Goal: Information Seeking & Learning: Learn about a topic

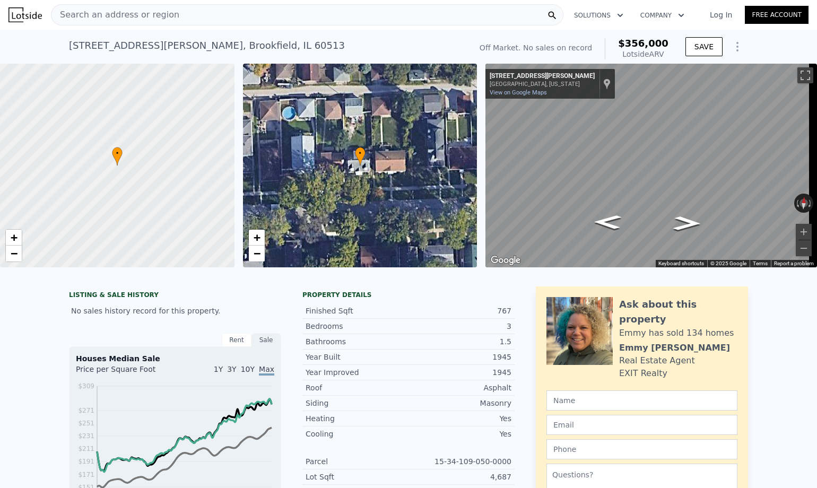
click at [134, 48] on div "[STREET_ADDRESS][PERSON_NAME]" at bounding box center [207, 45] width 276 height 15
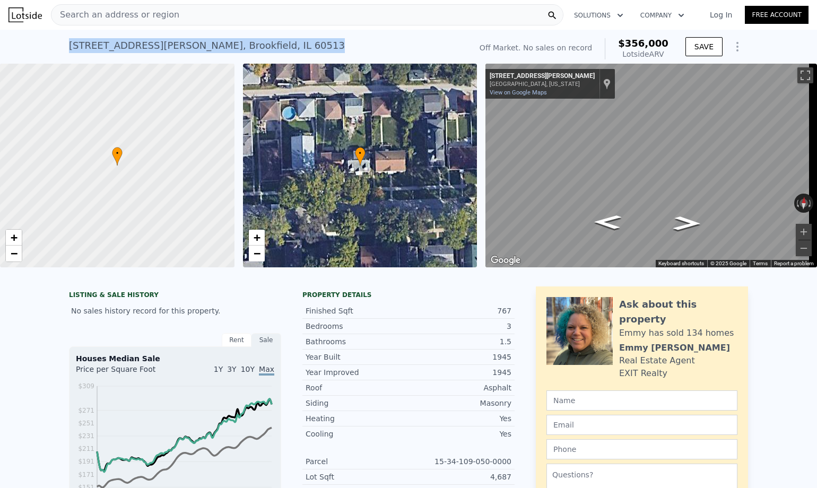
click at [134, 48] on div "[STREET_ADDRESS][PERSON_NAME]" at bounding box center [207, 45] width 276 height 15
copy div "[STREET_ADDRESS][PERSON_NAME] No sales on record (~ARV $356k )"
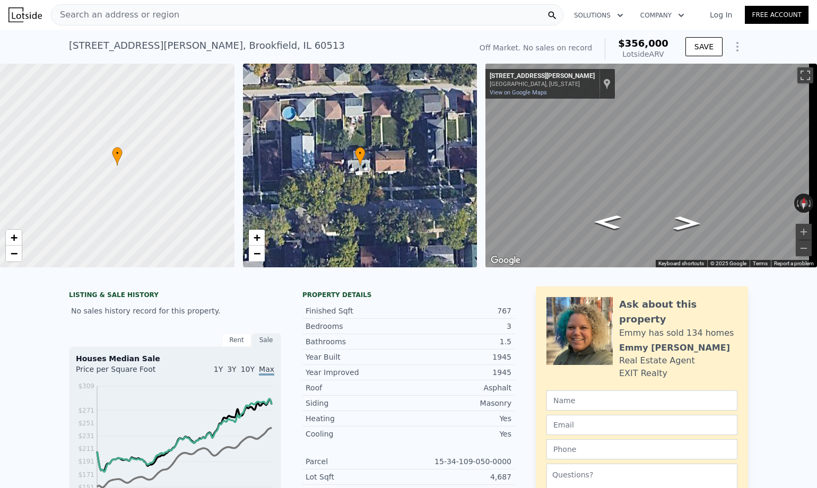
click at [218, 20] on div "Search an address or region" at bounding box center [307, 14] width 512 height 21
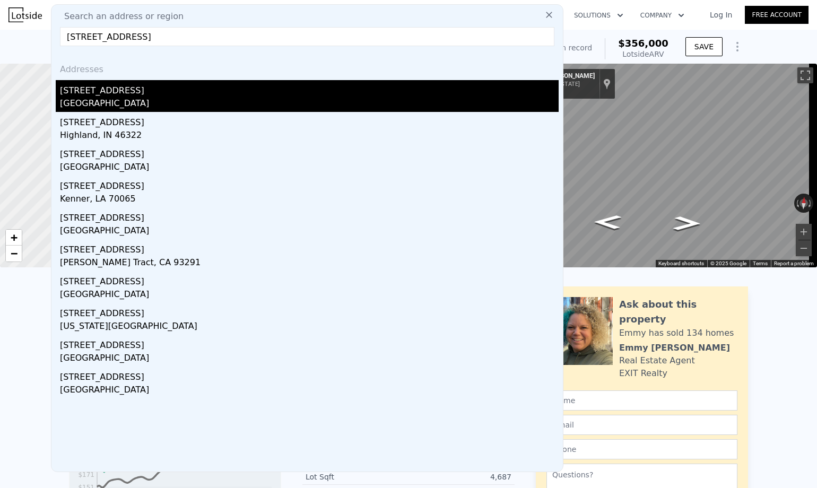
type input "[STREET_ADDRESS]"
click at [165, 93] on div "[STREET_ADDRESS]" at bounding box center [309, 88] width 498 height 17
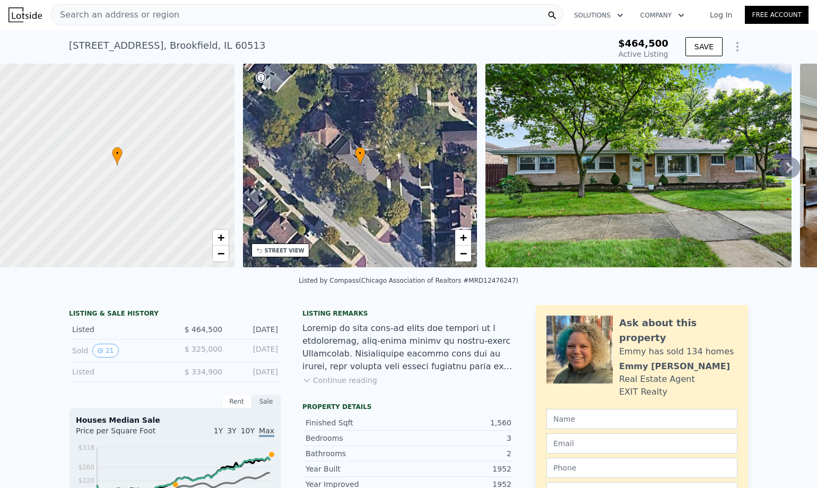
click at [656, 168] on icon at bounding box center [788, 167] width 21 height 21
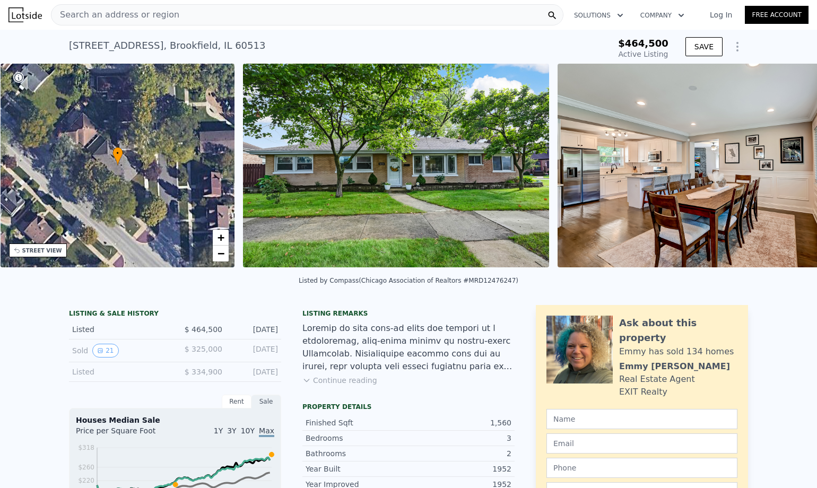
scroll to position [0, 247]
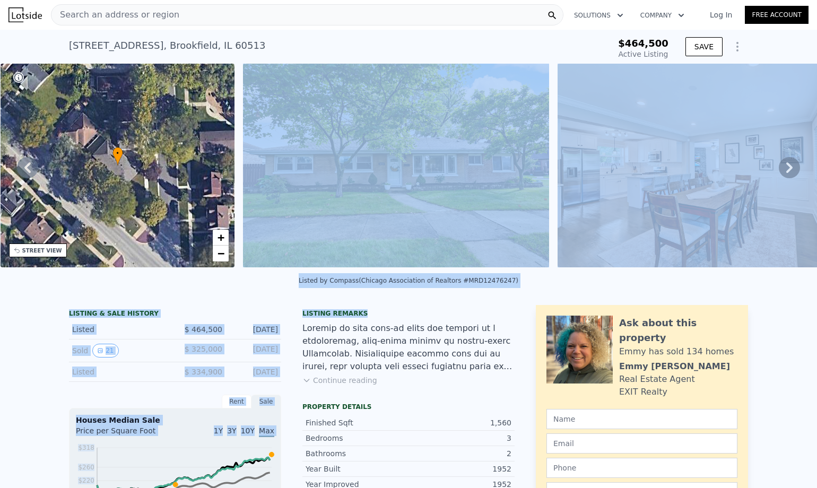
drag, startPoint x: 429, startPoint y: 318, endPoint x: 445, endPoint y: 167, distance: 152.0
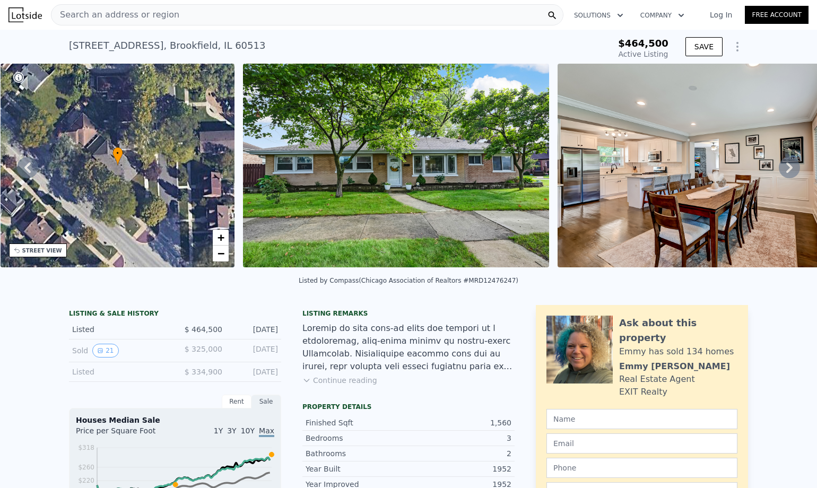
click at [447, 318] on div "Listing remarks" at bounding box center [408, 313] width 212 height 8
click at [103, 355] on button "21" at bounding box center [105, 351] width 26 height 14
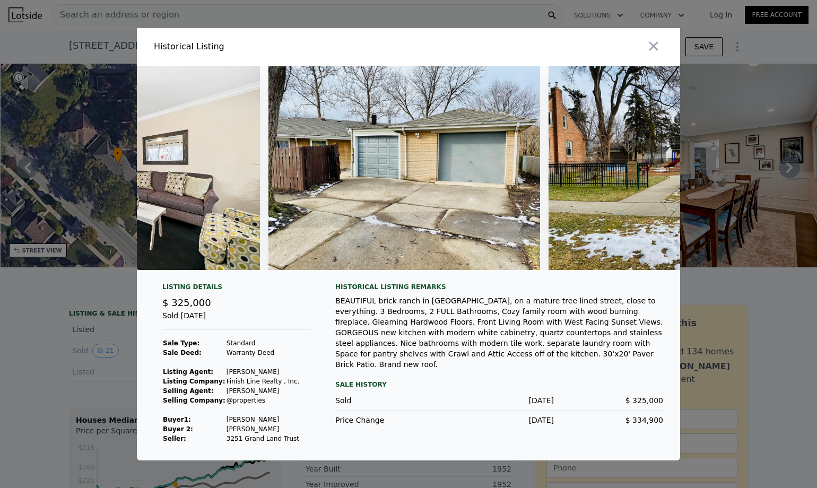
scroll to position [0, 5840]
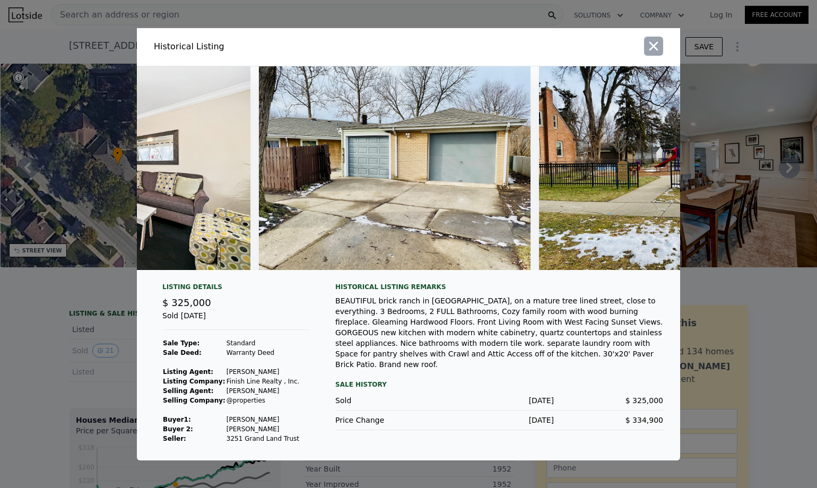
click at [649, 43] on icon "button" at bounding box center [653, 46] width 15 height 15
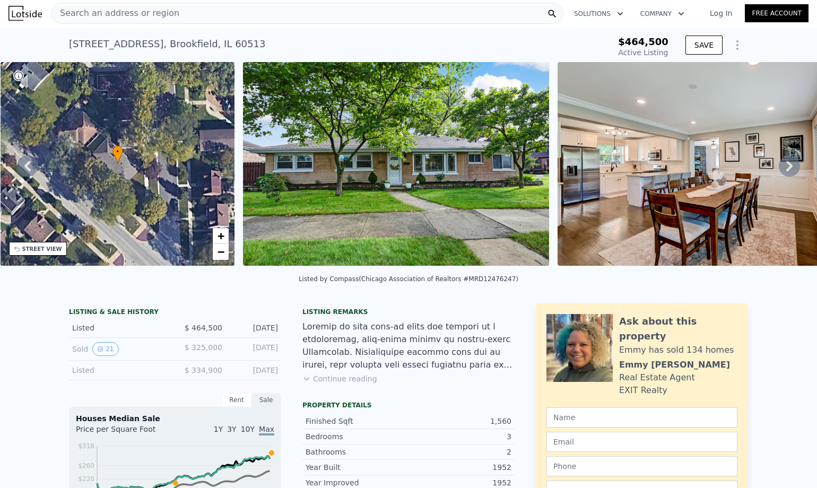
scroll to position [0, 0]
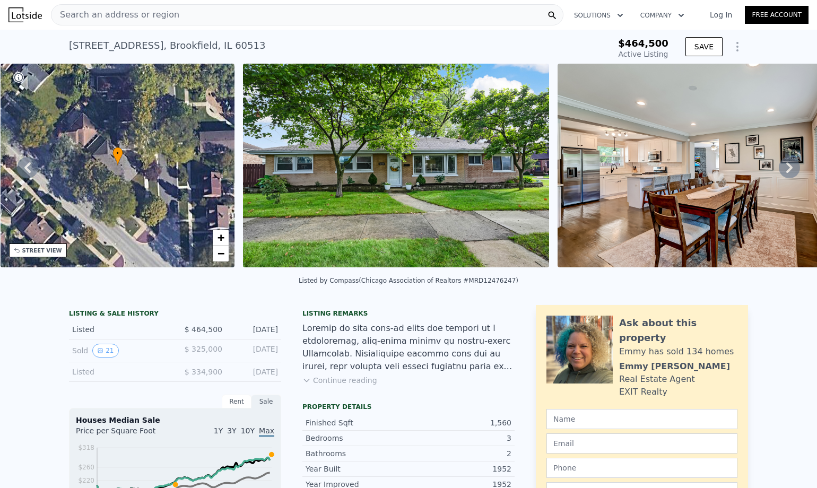
click at [166, 13] on span "Search an address or region" at bounding box center [115, 14] width 128 height 13
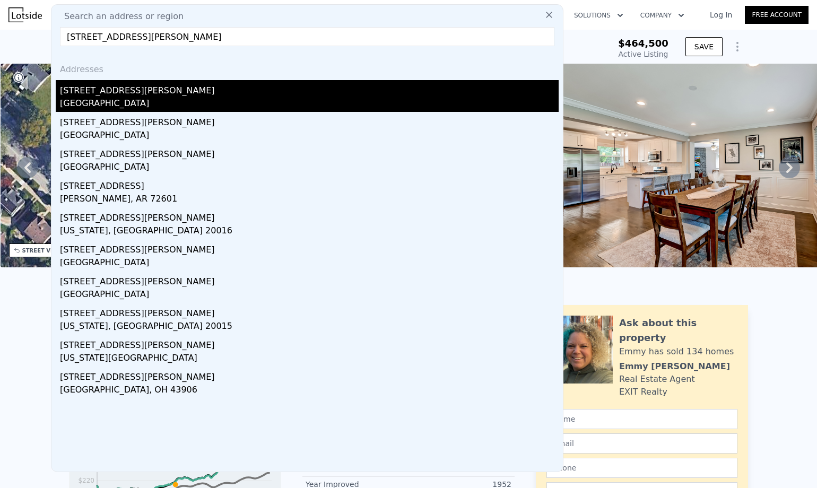
type input "[STREET_ADDRESS][PERSON_NAME]"
click at [125, 99] on div "[GEOGRAPHIC_DATA]" at bounding box center [309, 104] width 498 height 15
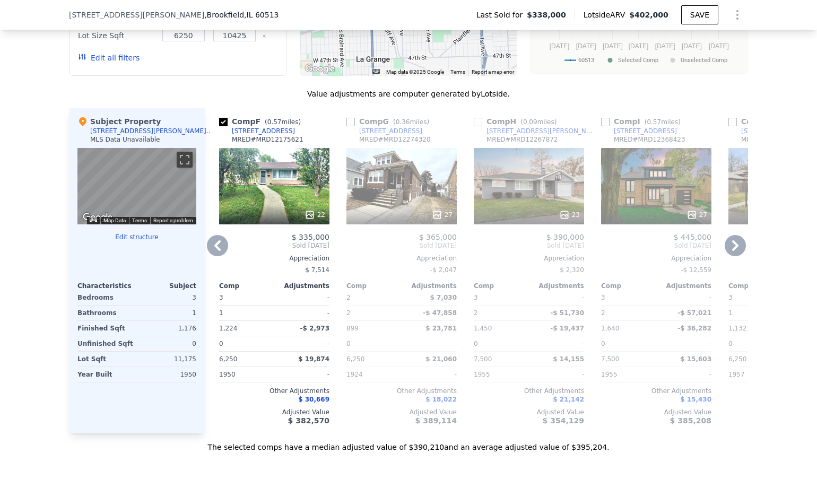
scroll to position [0, 635]
click at [601, 126] on input "checkbox" at bounding box center [604, 122] width 8 height 8
checkbox input "true"
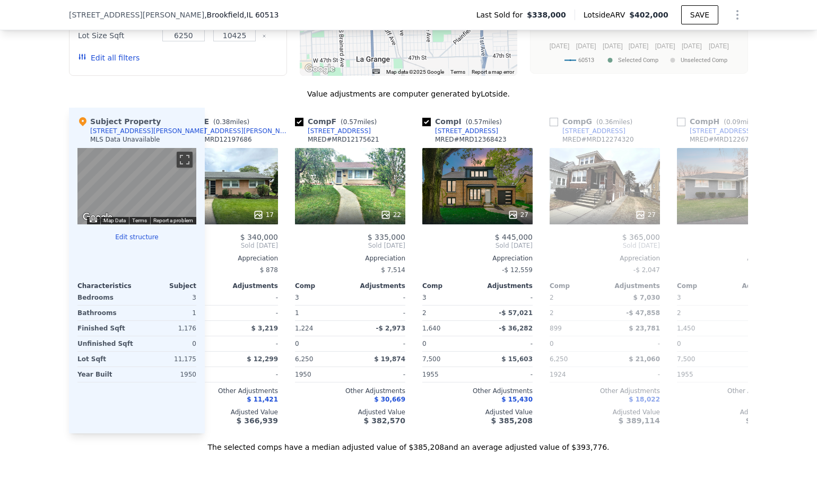
scroll to position [0, 557]
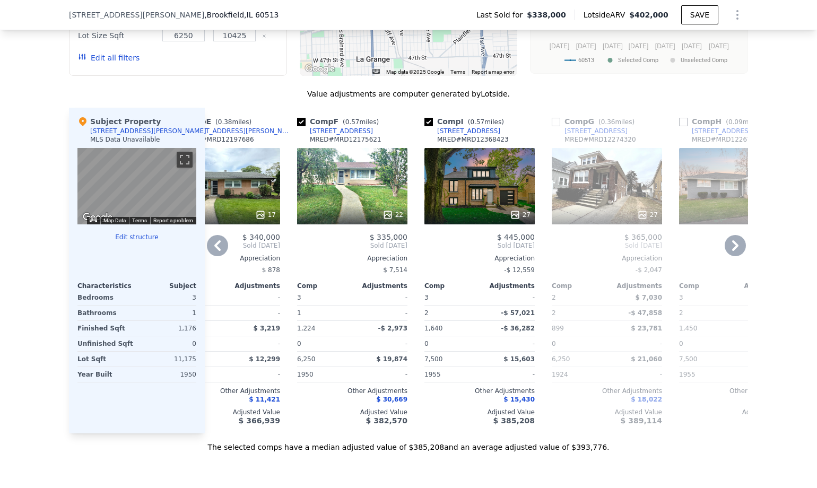
click at [386, 403] on span "$ 30,669" at bounding box center [391, 399] width 31 height 7
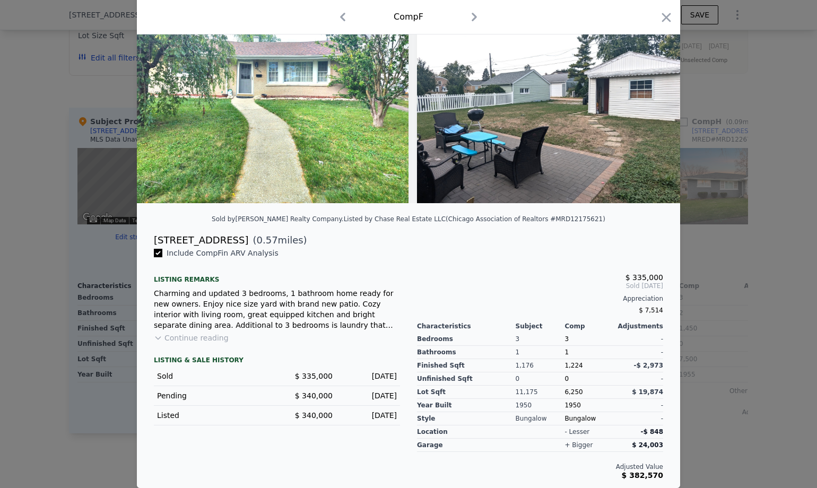
scroll to position [77, 0]
click at [656, 21] on icon "button" at bounding box center [666, 17] width 9 height 9
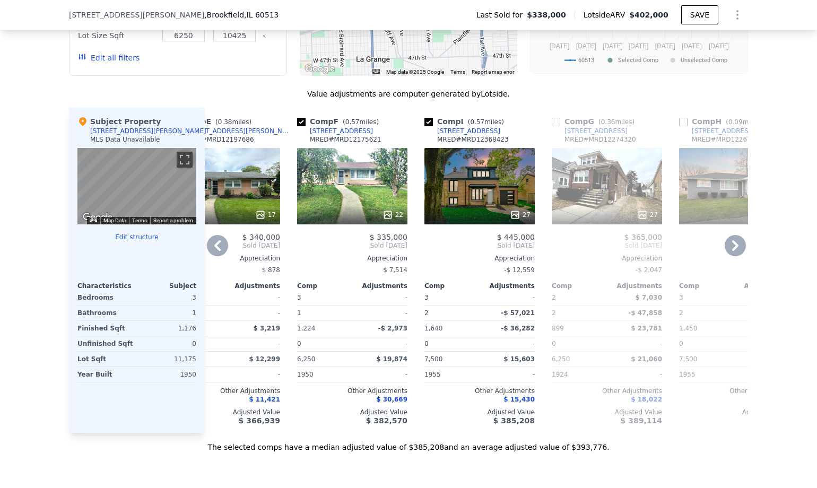
click at [260, 403] on span "$ 11,421" at bounding box center [264, 399] width 31 height 7
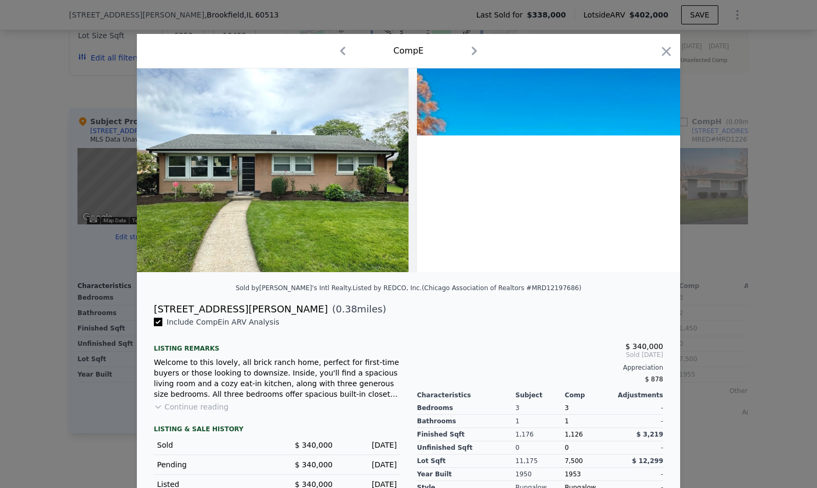
scroll to position [90, 0]
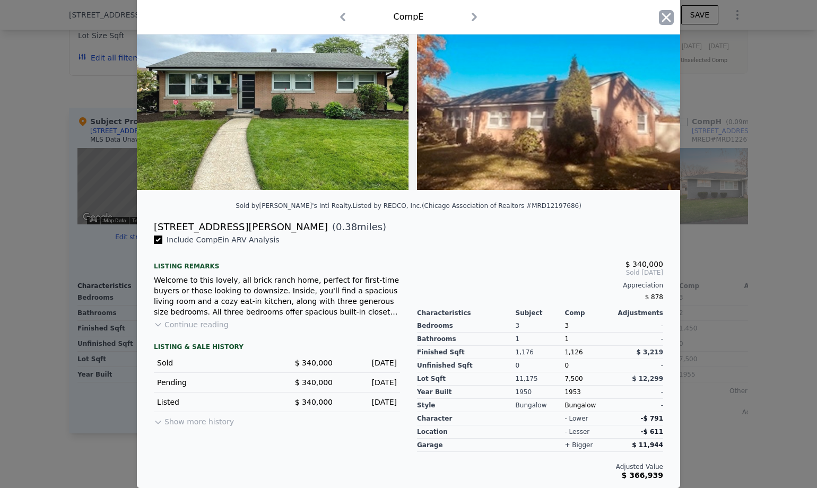
click at [656, 19] on icon "button" at bounding box center [666, 17] width 9 height 9
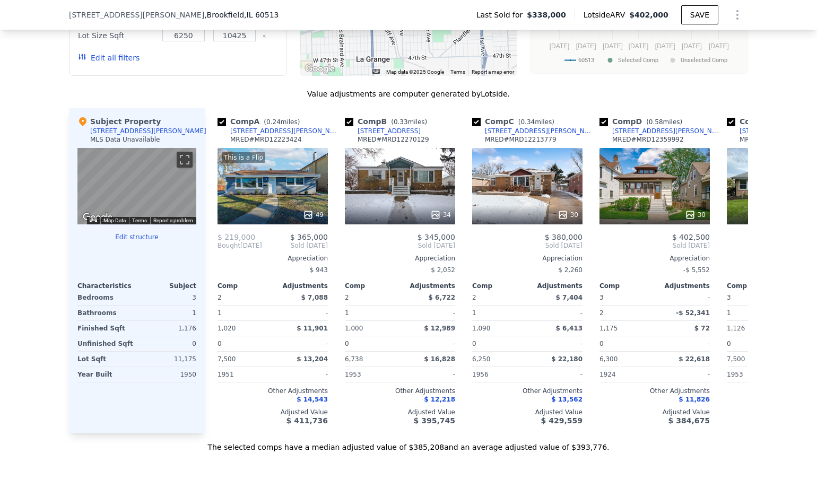
scroll to position [659, 0]
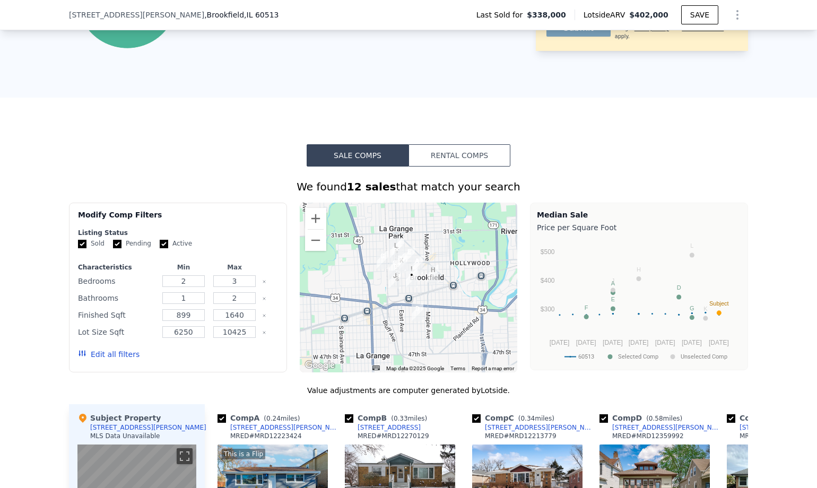
type input "4"
type input "2.5"
type input "1128"
type input "1940"
type input "3780"
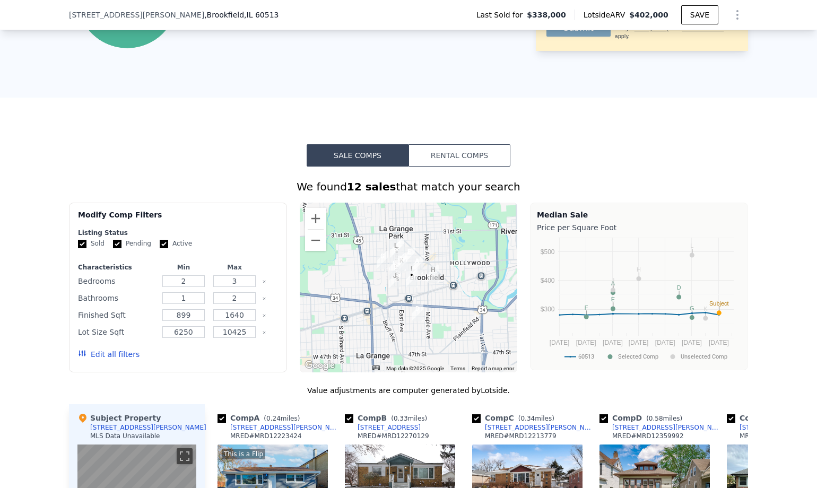
checkbox input "false"
type input "$ 450,000"
type input "-$ 71,488"
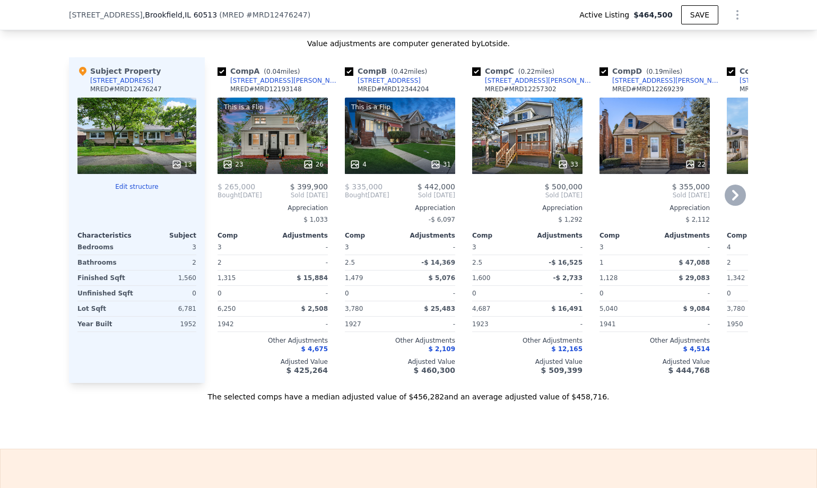
click at [435, 168] on icon at bounding box center [435, 164] width 7 height 7
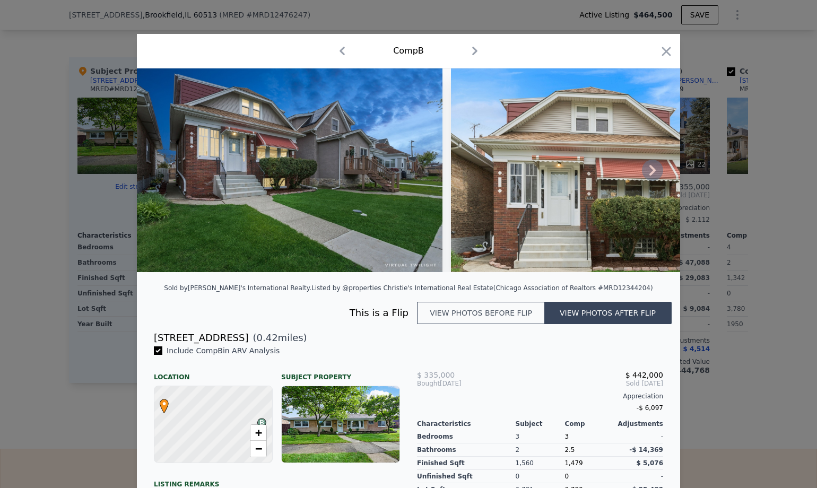
click at [646, 174] on icon at bounding box center [652, 170] width 21 height 21
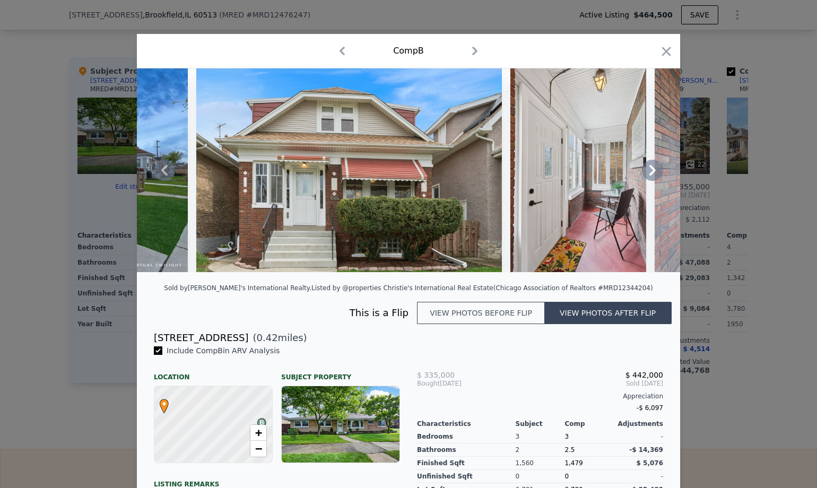
click at [646, 174] on icon at bounding box center [652, 170] width 21 height 21
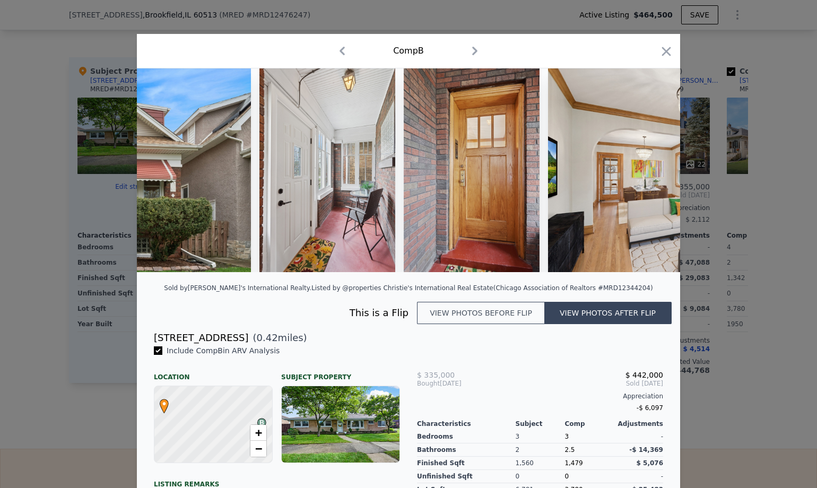
scroll to position [0, 509]
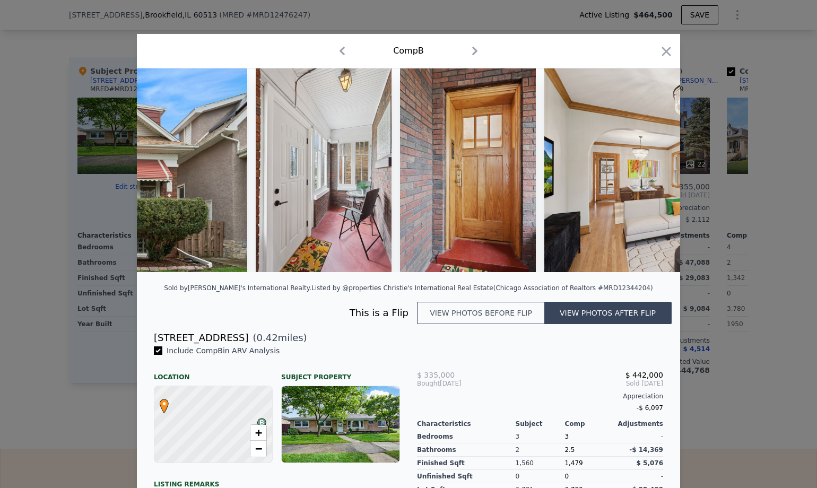
click at [646, 174] on img at bounding box center [696, 170] width 305 height 204
click at [649, 172] on icon at bounding box center [652, 170] width 6 height 11
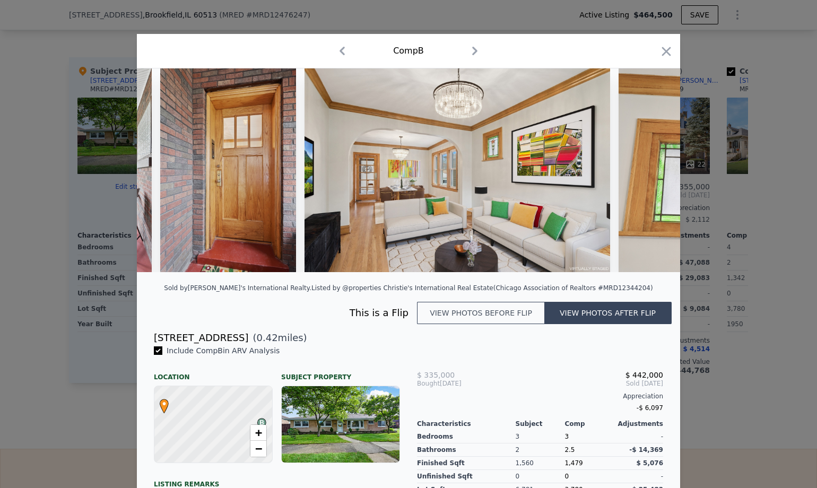
scroll to position [0, 764]
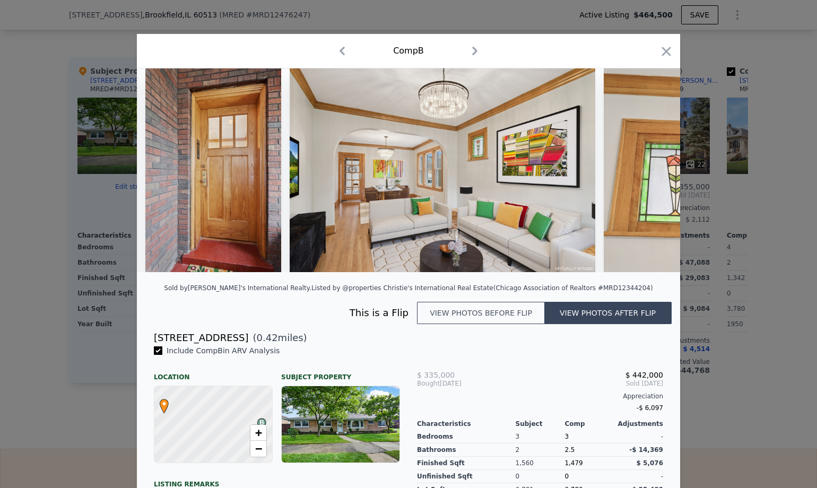
click at [649, 172] on img at bounding box center [671, 170] width 136 height 204
click at [656, 51] on icon "button" at bounding box center [666, 51] width 15 height 15
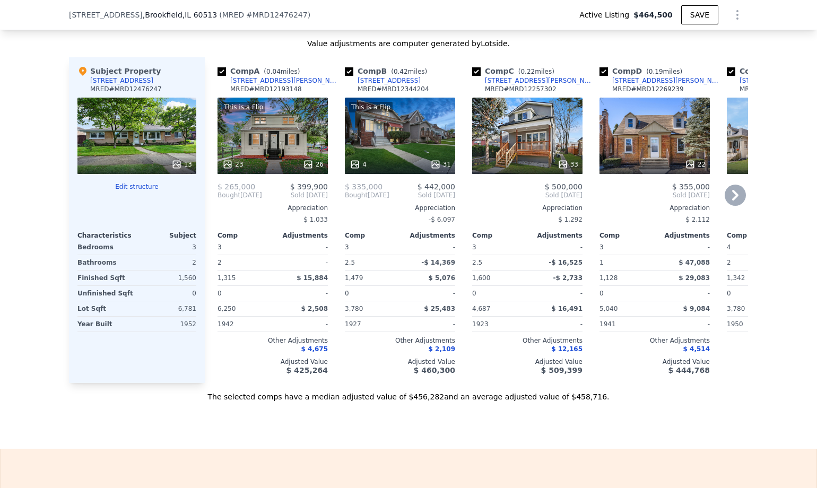
click at [310, 170] on div "26" at bounding box center [313, 164] width 21 height 11
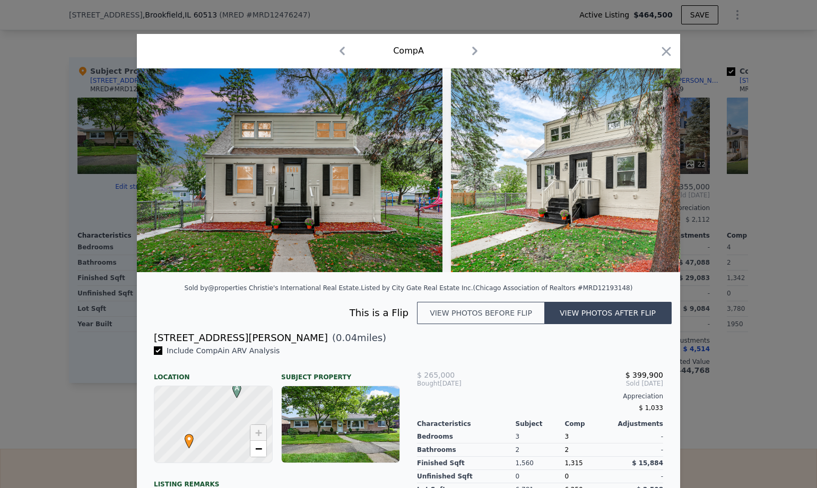
click at [638, 182] on img at bounding box center [603, 170] width 305 height 204
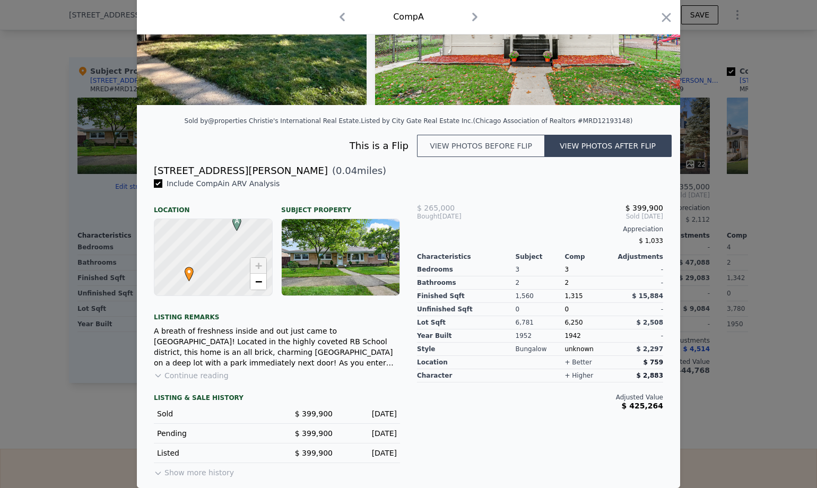
scroll to position [174, 0]
click at [256, 281] on span "−" at bounding box center [258, 281] width 7 height 13
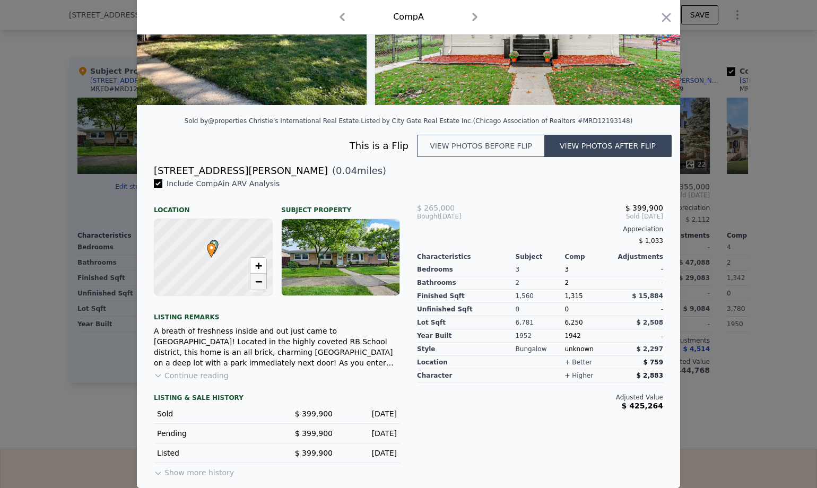
click at [256, 281] on span "−" at bounding box center [258, 281] width 7 height 13
click at [256, 265] on span "+" at bounding box center [258, 265] width 7 height 13
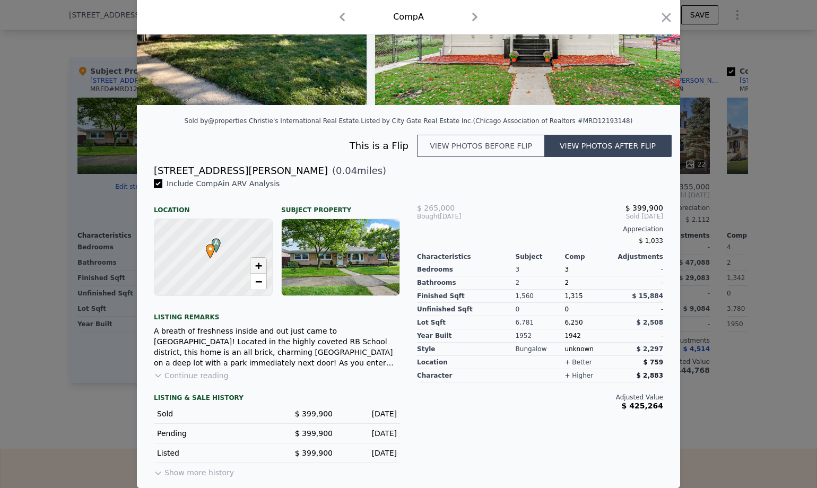
click at [256, 265] on span "+" at bounding box center [258, 265] width 7 height 13
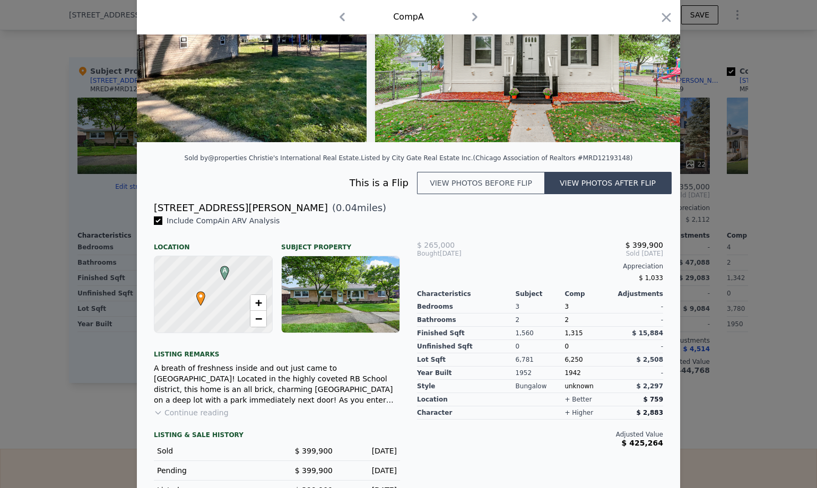
scroll to position [0, 0]
